Goal: Book appointment/travel/reservation

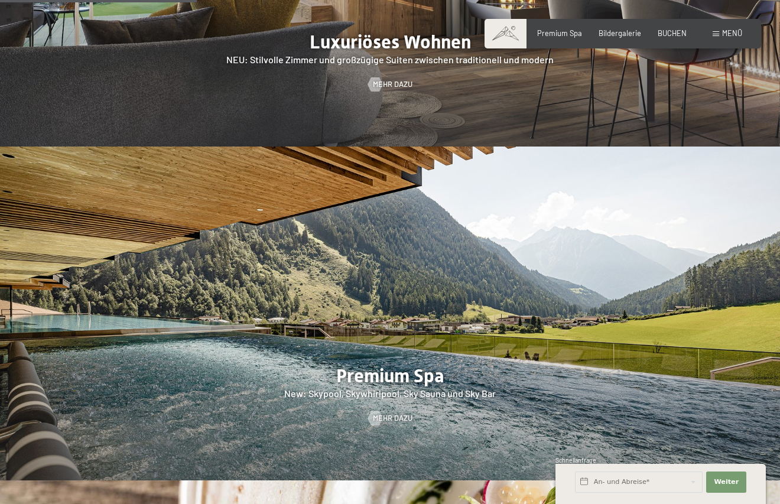
scroll to position [1300, 0]
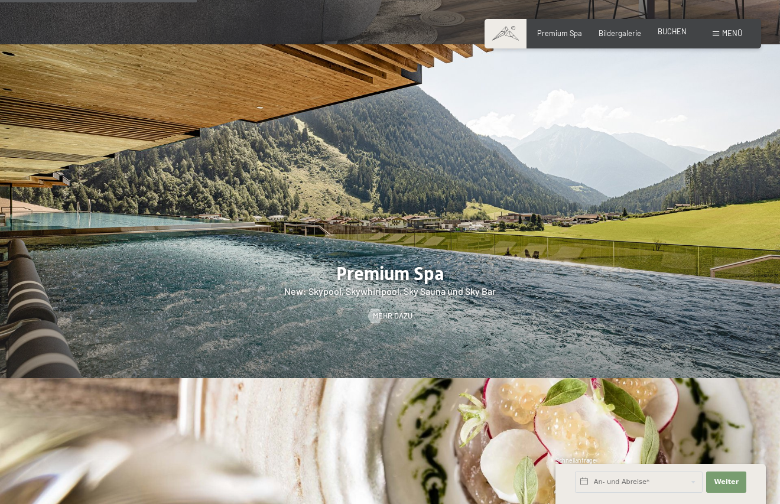
click at [667, 34] on span "BUCHEN" at bounding box center [672, 31] width 29 height 9
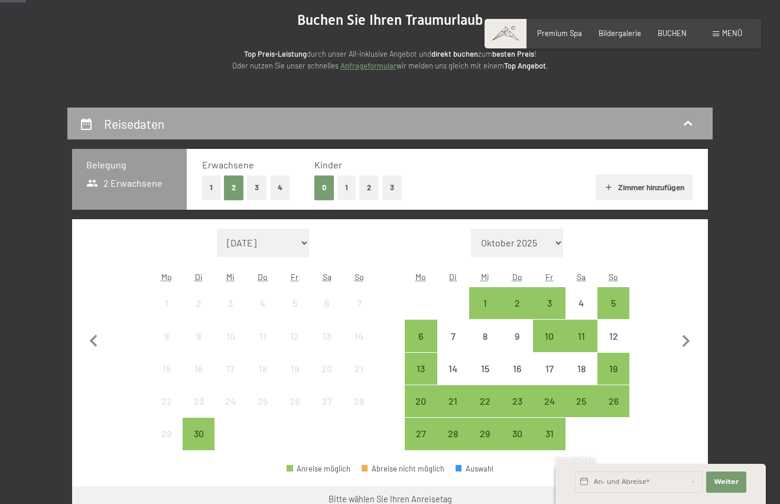
scroll to position [177, 0]
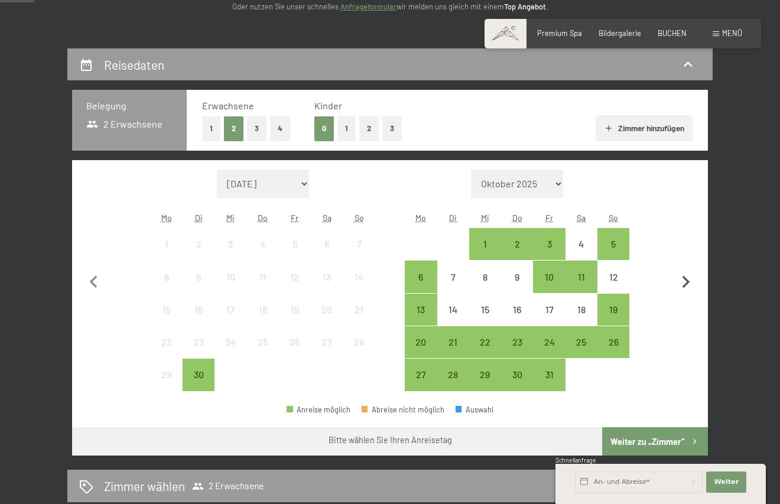
click at [688, 283] on icon "button" at bounding box center [687, 282] width 8 height 12
select select "2025-10-01"
select select "2025-11-01"
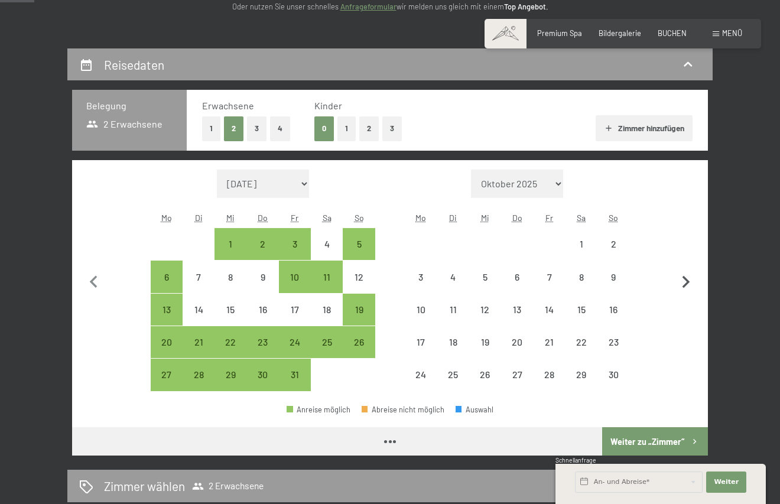
select select "2025-10-01"
select select "2025-11-01"
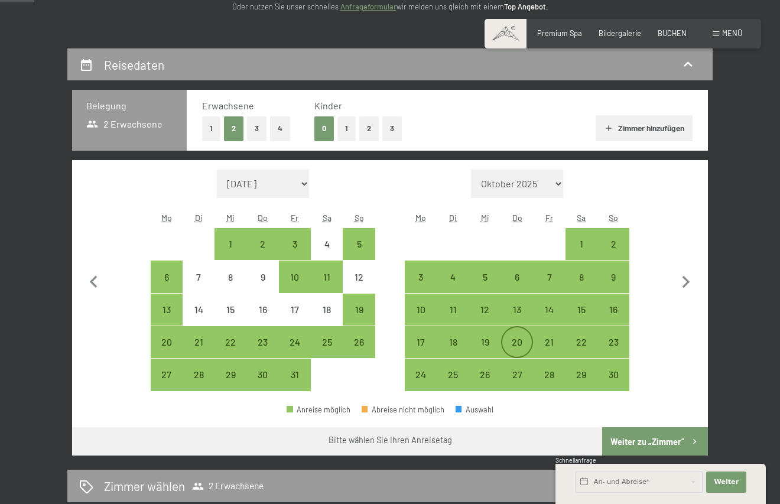
click at [521, 342] on div "20" at bounding box center [517, 352] width 30 height 30
select select "2025-10-01"
select select "2025-11-01"
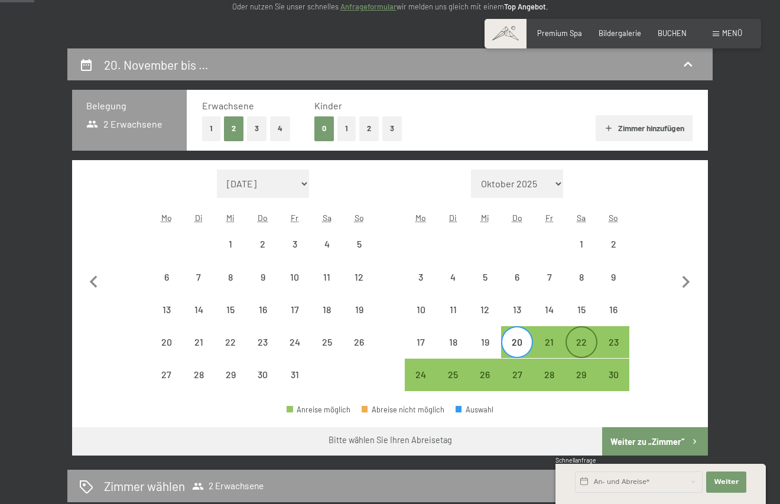
click at [582, 348] on div "22" at bounding box center [582, 352] width 30 height 30
select select "2025-10-01"
select select "2025-11-01"
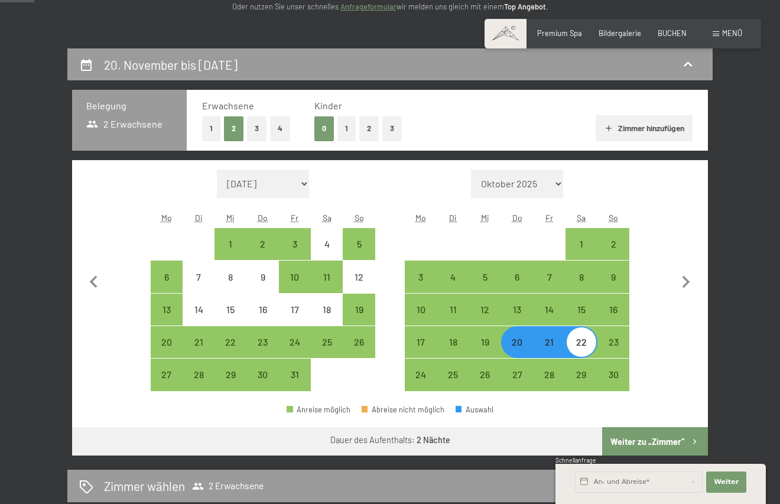
click at [643, 449] on button "Weiter zu „Zimmer“" at bounding box center [655, 441] width 106 height 28
select select "2025-10-01"
select select "2025-11-01"
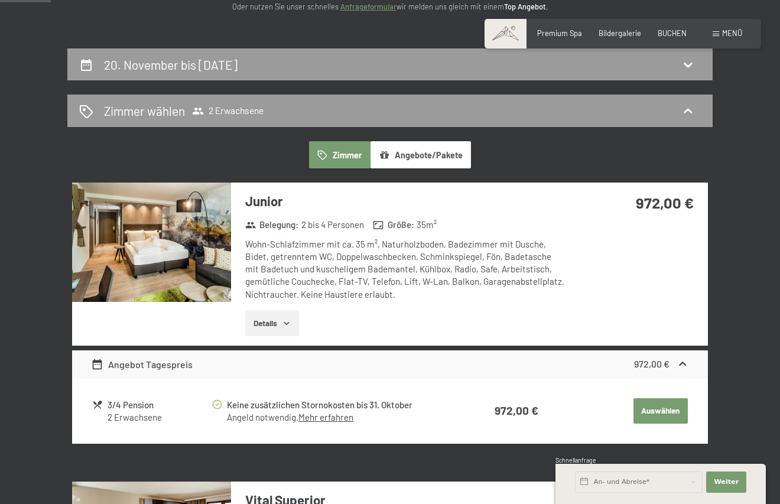
scroll to position [226, 0]
